Goal: Navigation & Orientation: Find specific page/section

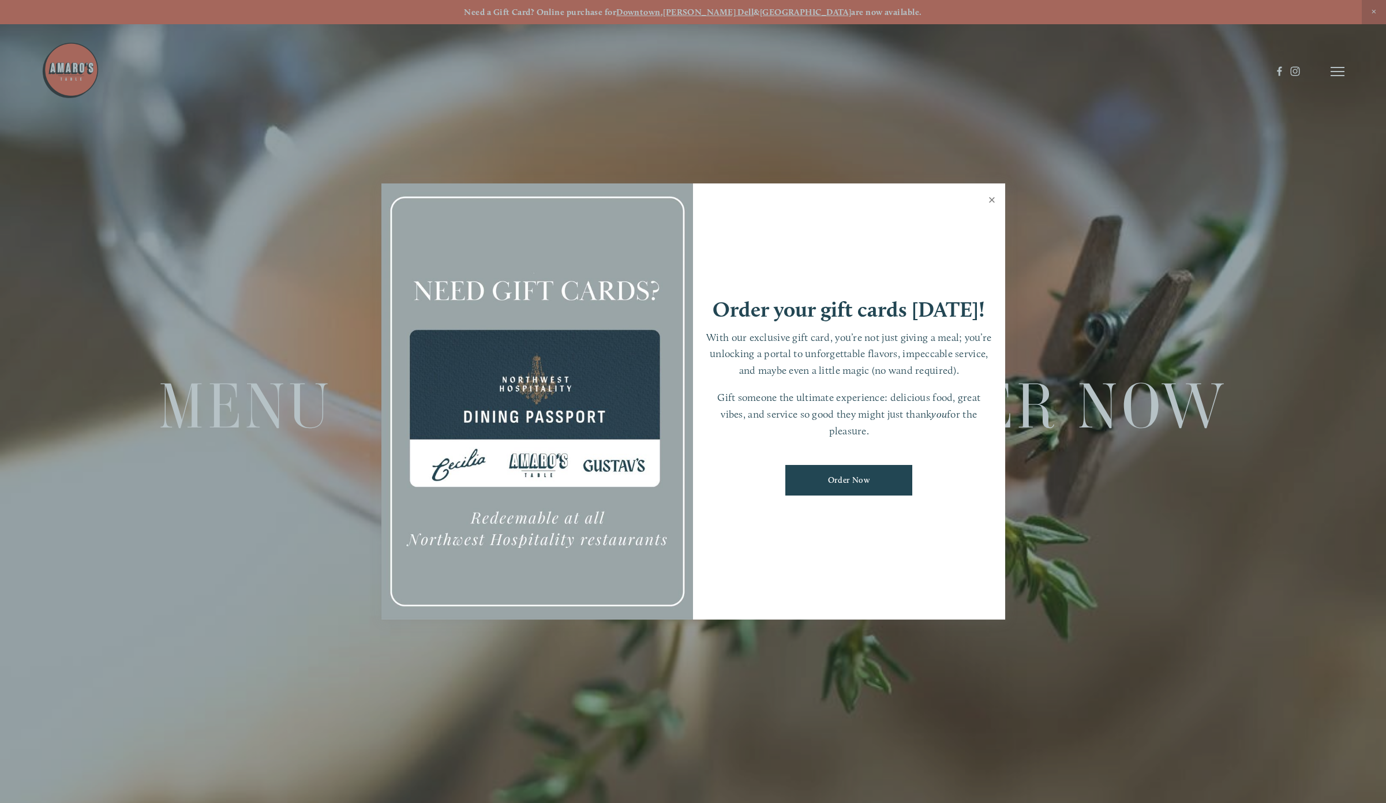
click at [992, 198] on link "Close" at bounding box center [992, 201] width 23 height 32
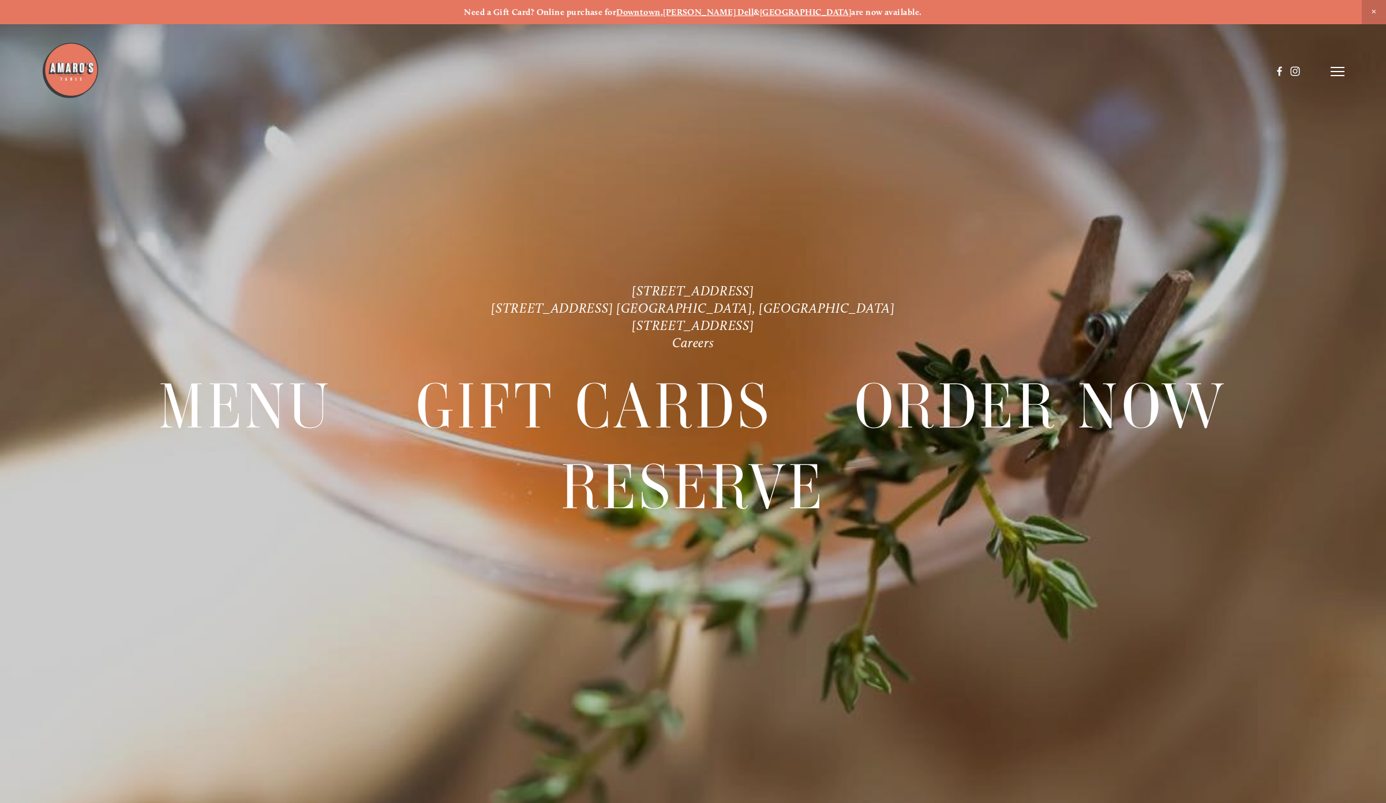
drag, startPoint x: 914, startPoint y: 205, endPoint x: 887, endPoint y: 140, distance: 71.4
click at [914, 205] on div at bounding box center [693, 401] width 1386 height 803
click at [1341, 72] on line at bounding box center [1338, 72] width 14 height 0
click at [1082, 72] on span "Menu" at bounding box center [1077, 71] width 24 height 11
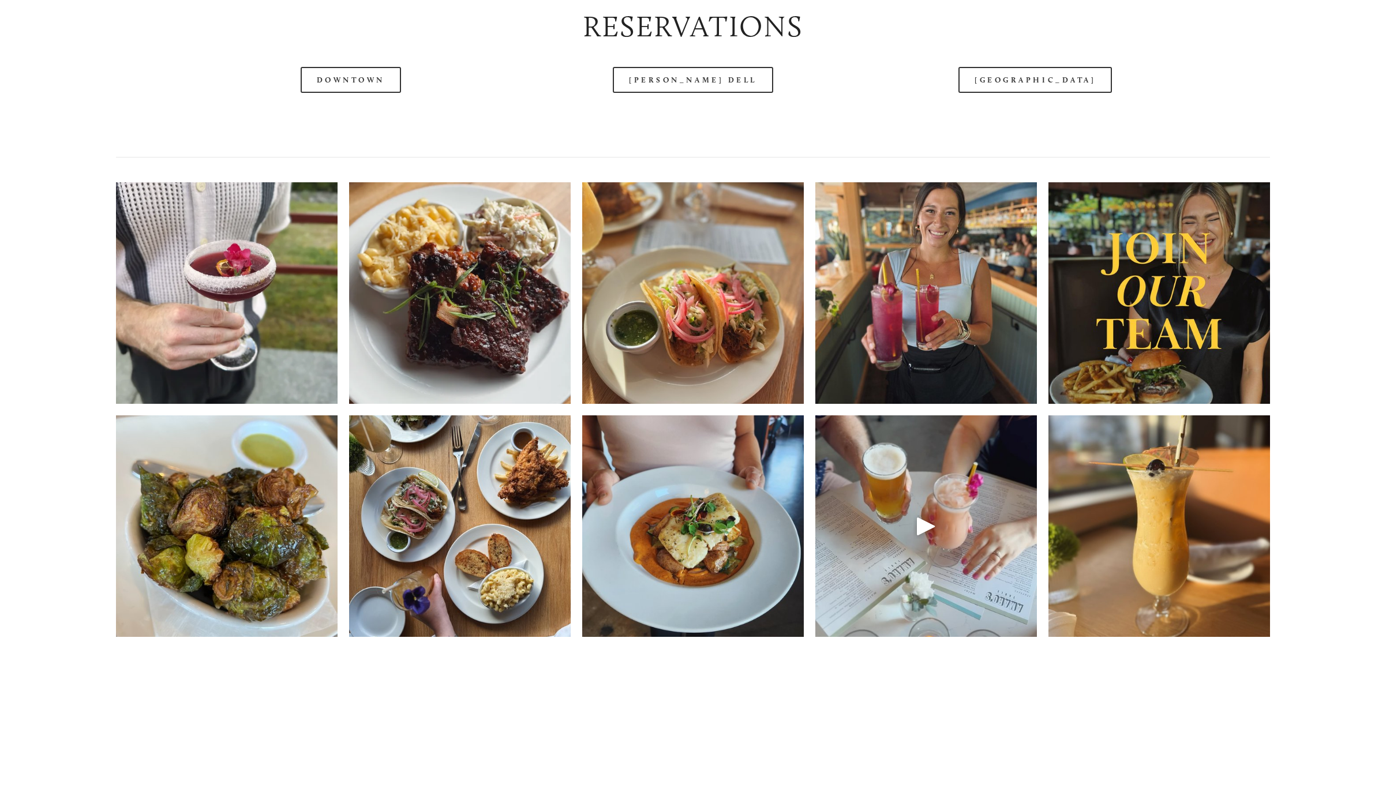
scroll to position [1905, 0]
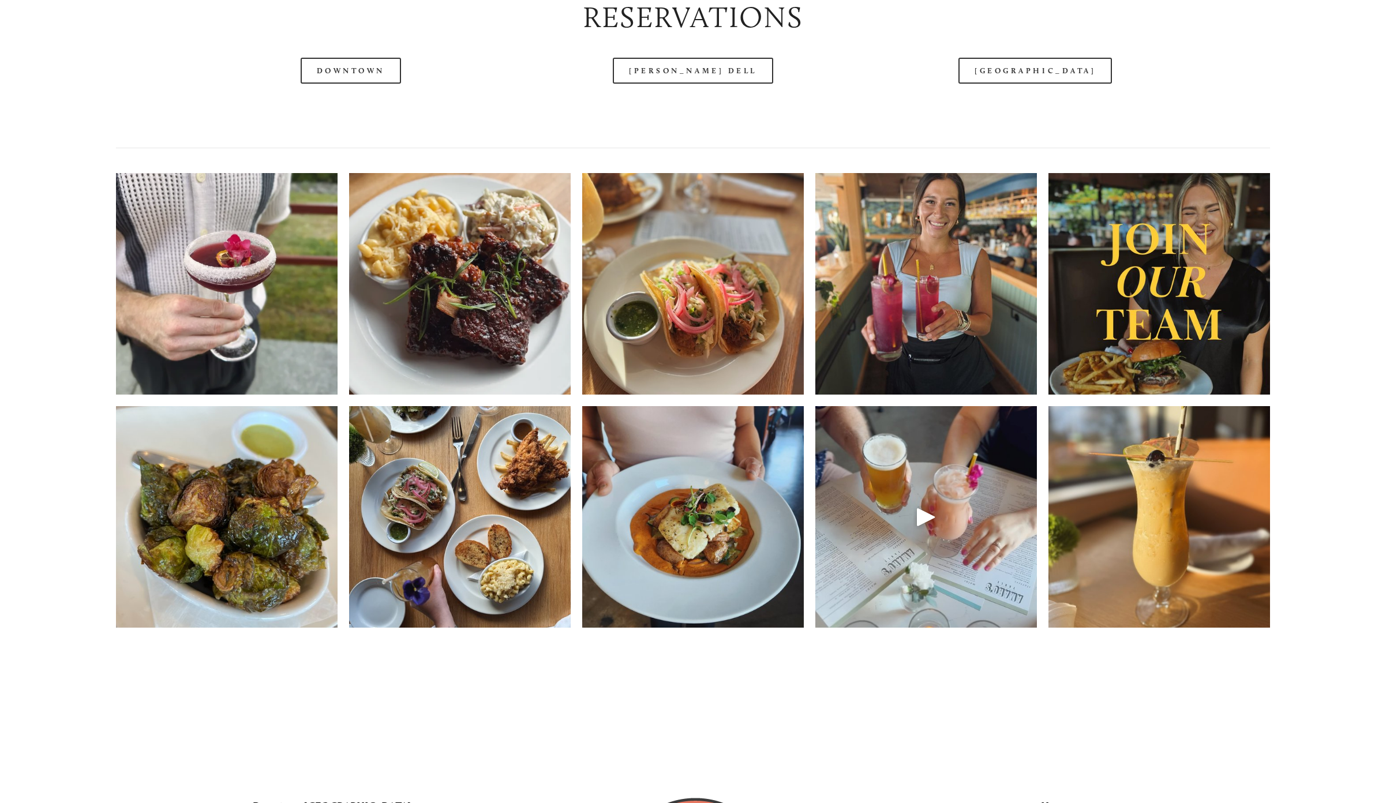
click at [379, 79] on header "Menu Order Now Visit Gallery 0" at bounding box center [693, 42] width 1303 height 143
click at [376, 73] on header "Menu Order Now Visit Gallery 0" at bounding box center [693, 42] width 1303 height 143
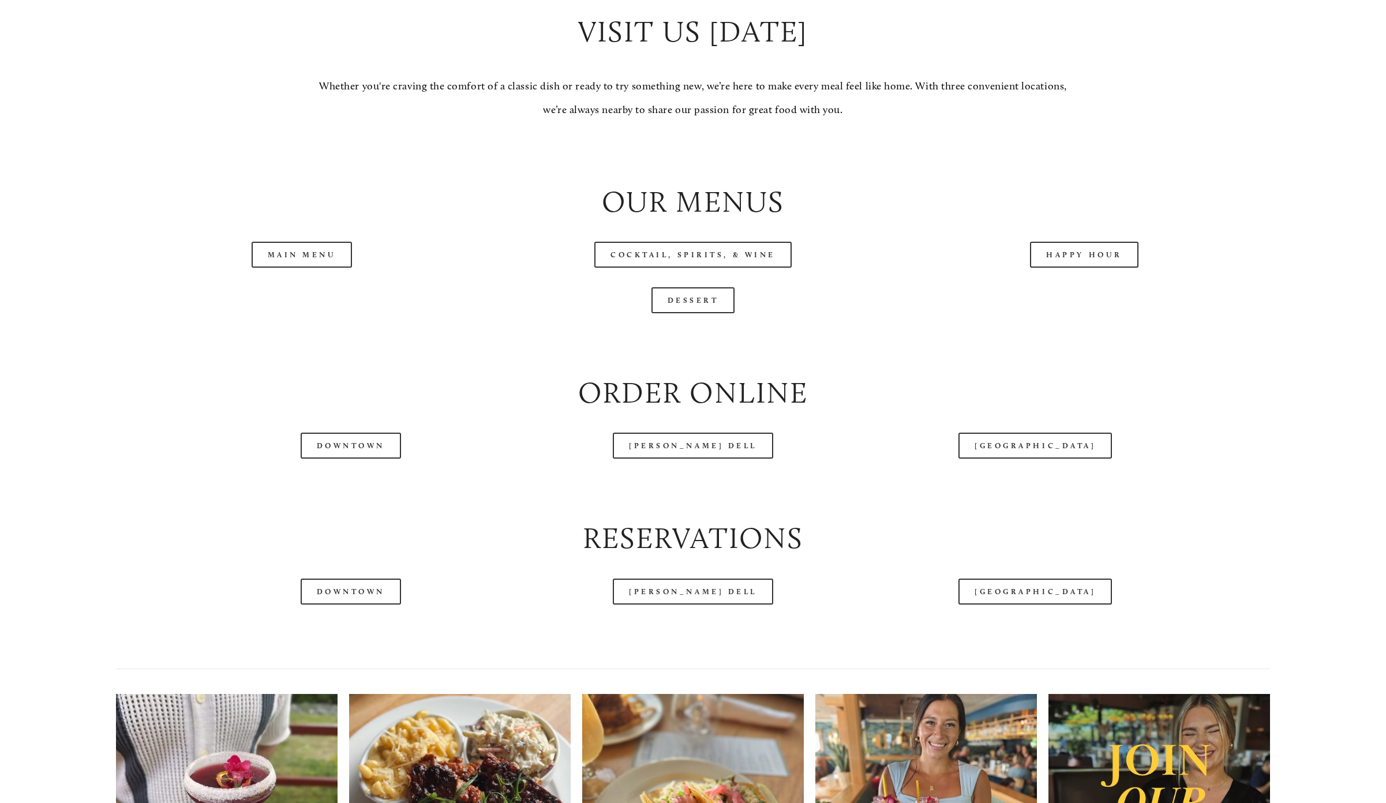
scroll to position [1385, 0]
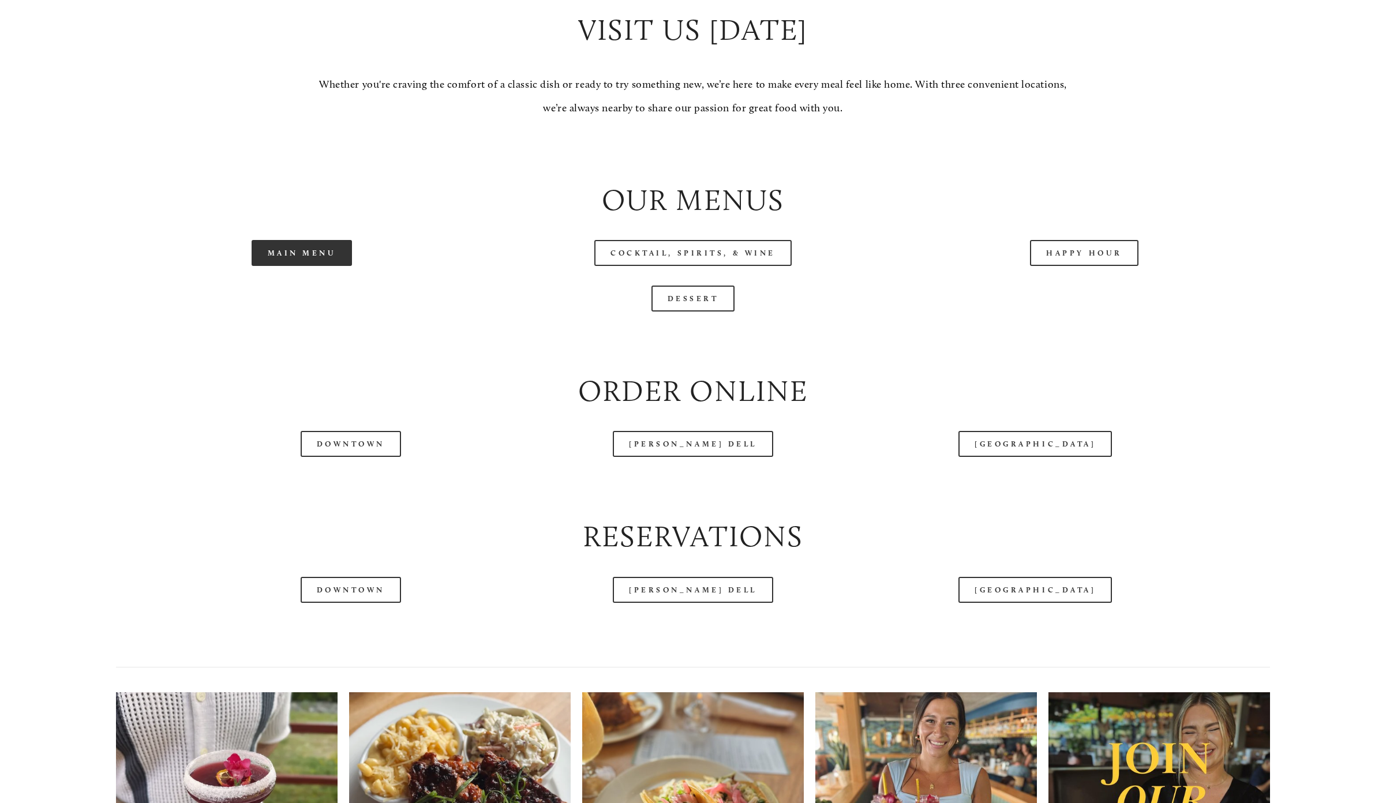
click at [312, 251] on link "Main Menu" at bounding box center [302, 253] width 101 height 26
